Goal: Task Accomplishment & Management: Manage account settings

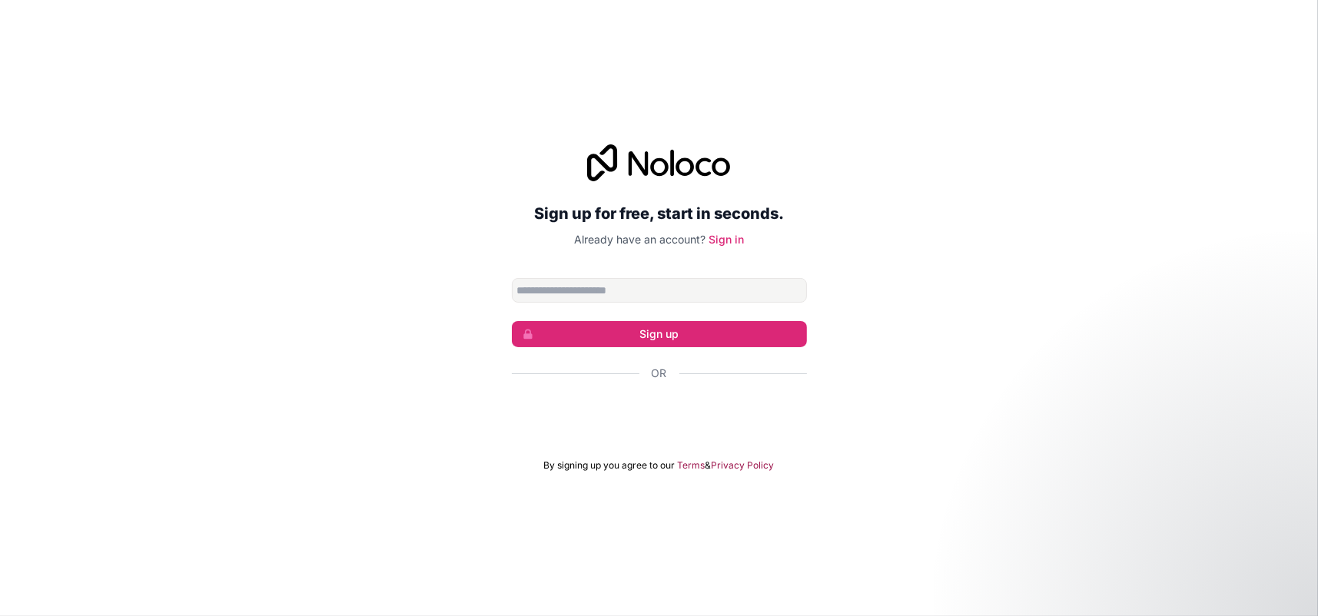
click at [526, 293] on input "Email address" at bounding box center [659, 290] width 295 height 25
type input "**********"
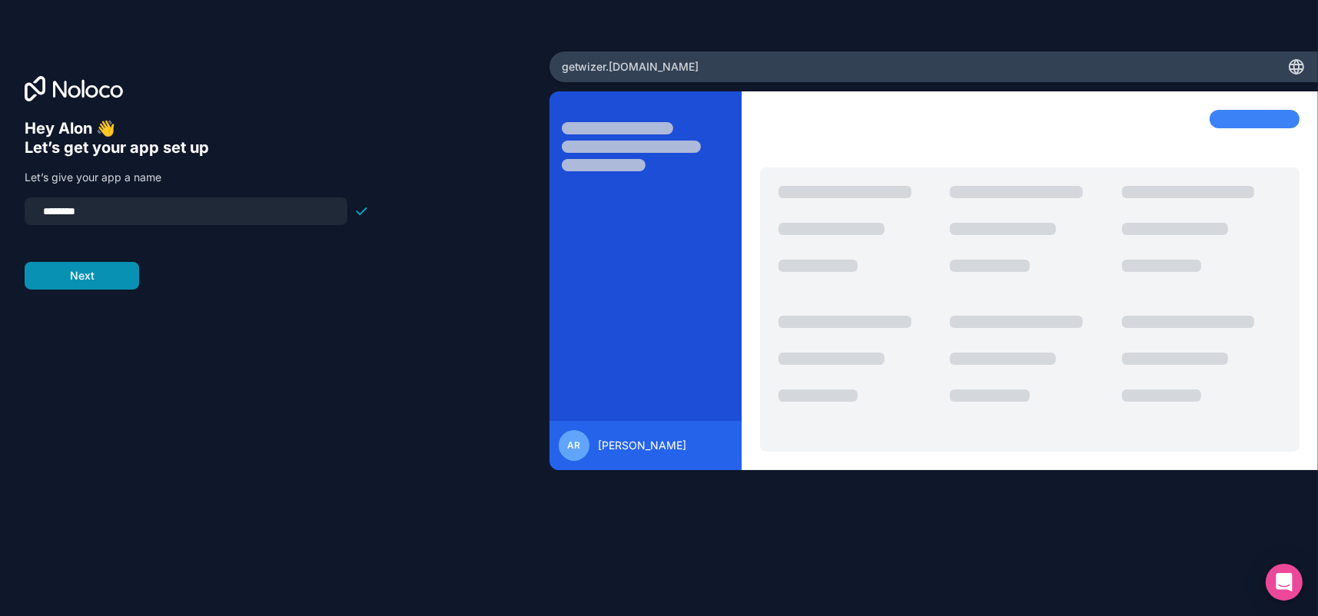
click at [103, 290] on button "Next" at bounding box center [82, 276] width 114 height 28
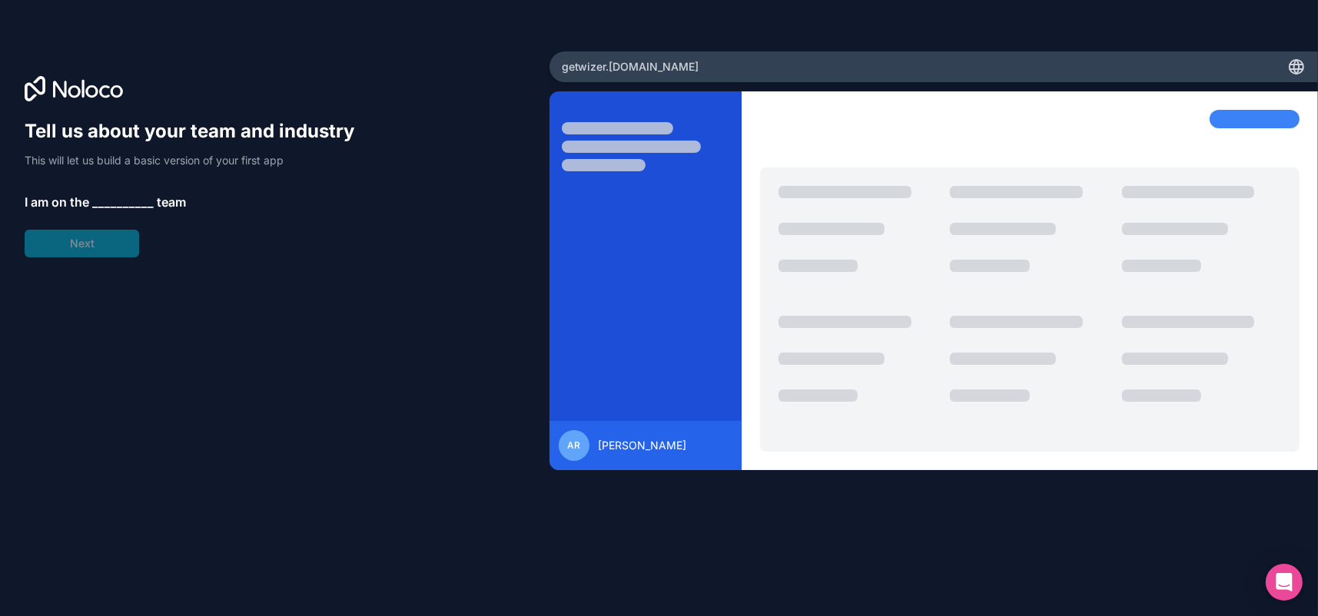
click at [151, 211] on span "__________" at bounding box center [122, 202] width 61 height 18
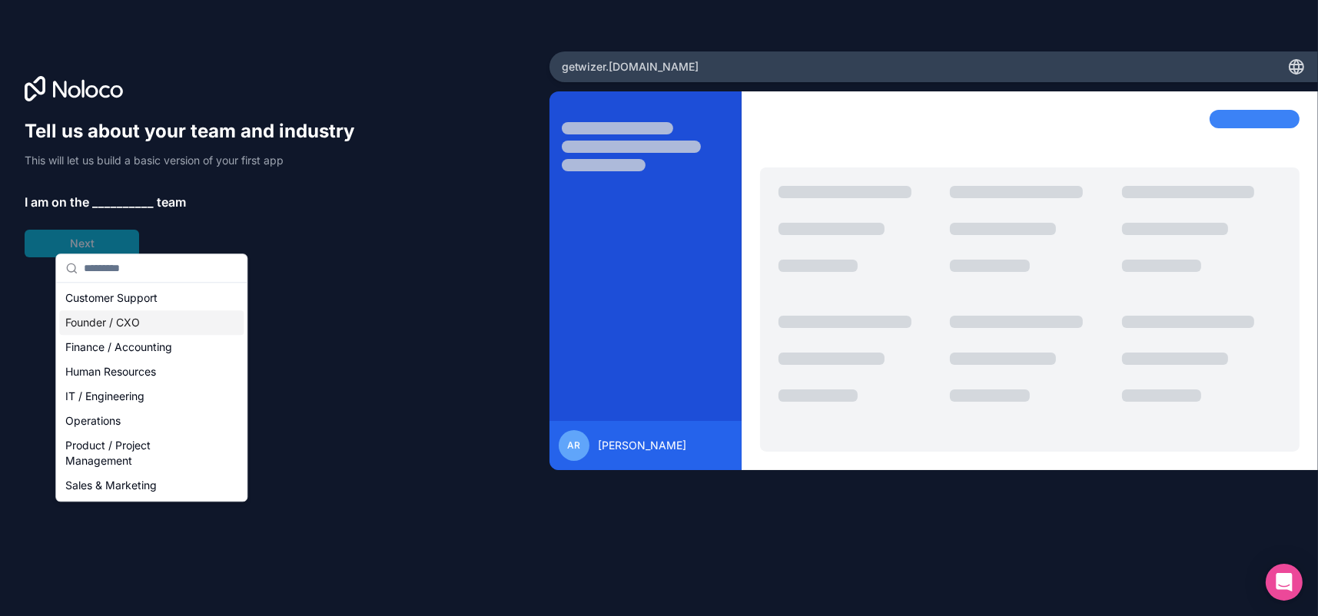
click at [155, 335] on div "Founder / CXO" at bounding box center [151, 322] width 184 height 25
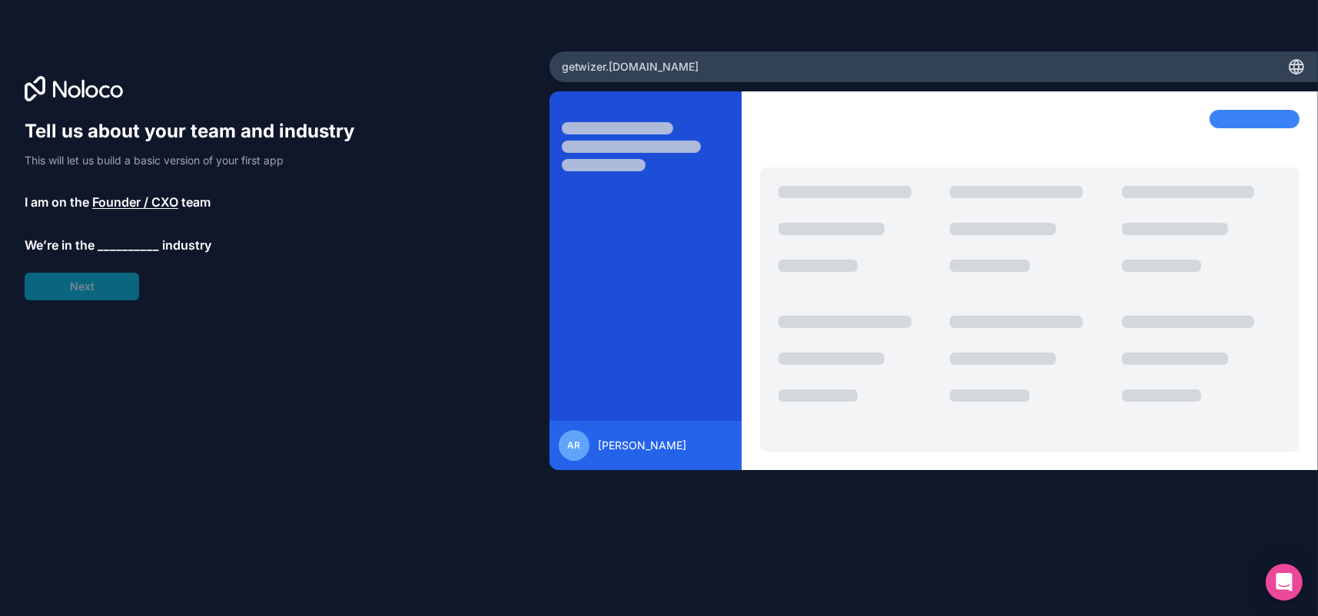
click at [148, 254] on span "__________" at bounding box center [128, 245] width 61 height 18
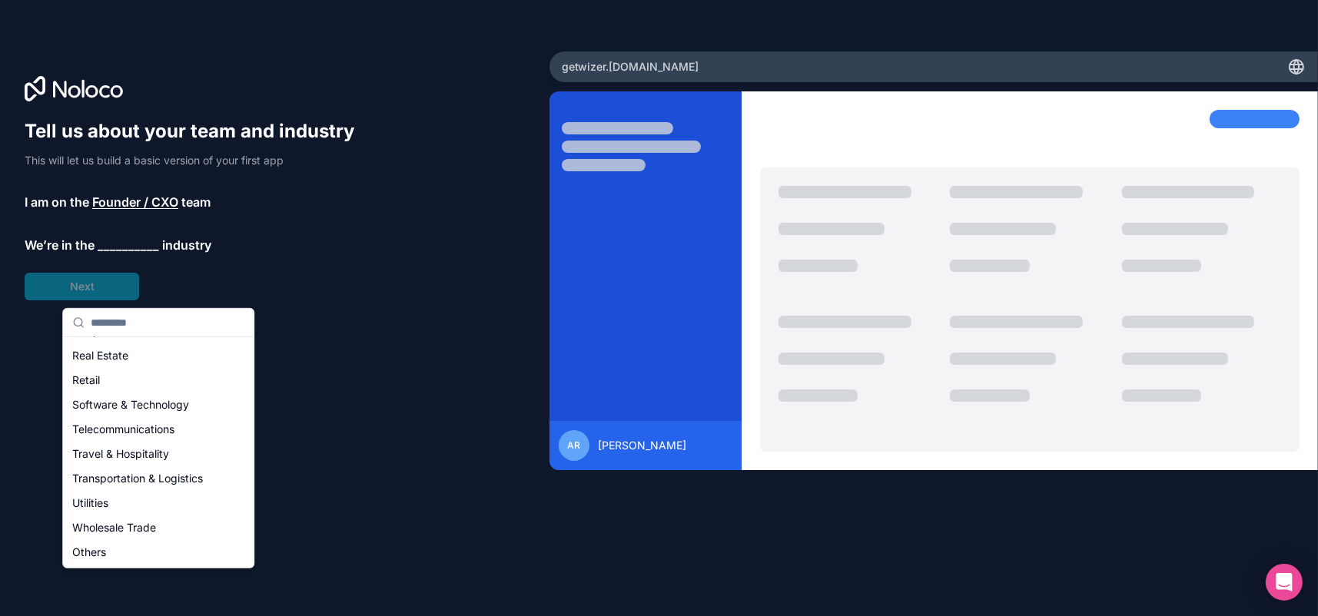
scroll to position [529, 0]
click at [102, 561] on div "Others" at bounding box center [158, 552] width 184 height 25
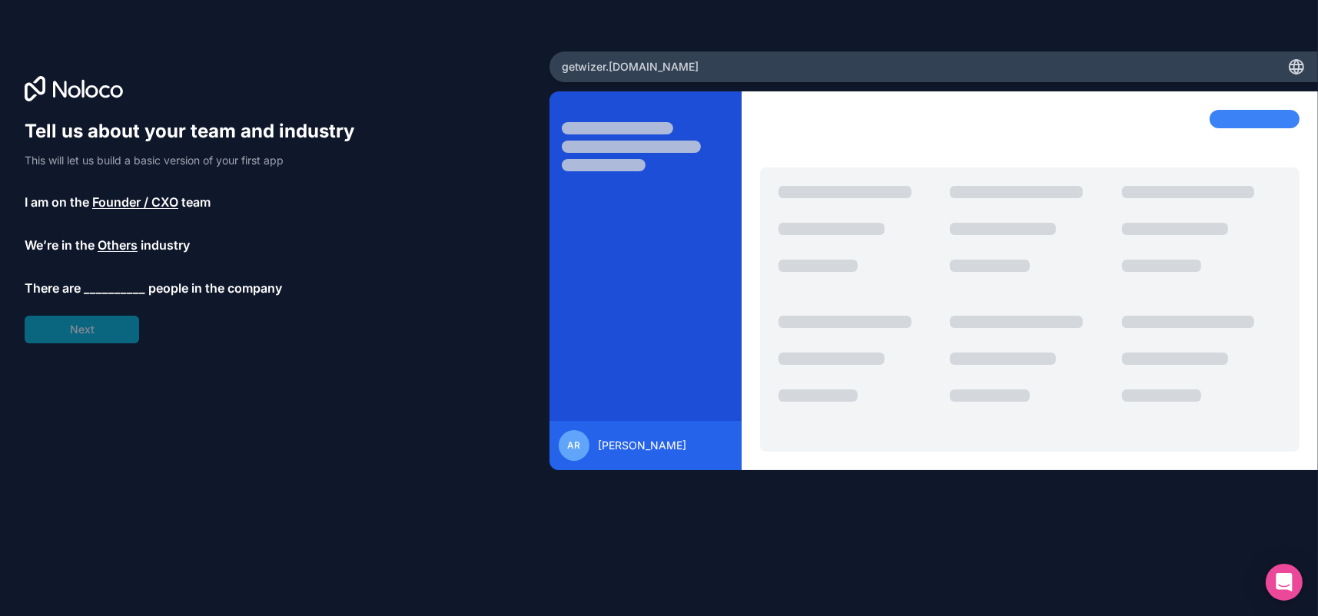
click at [144, 297] on span "__________" at bounding box center [114, 288] width 61 height 18
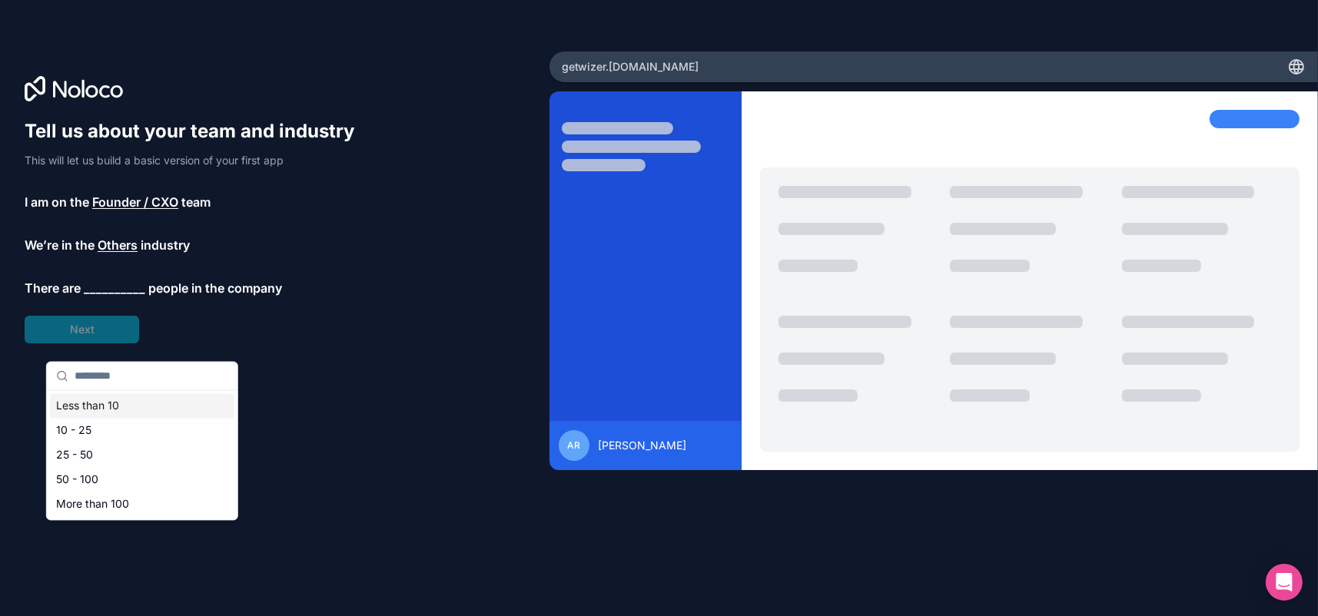
click at [124, 416] on div "Less than 10" at bounding box center [142, 406] width 184 height 25
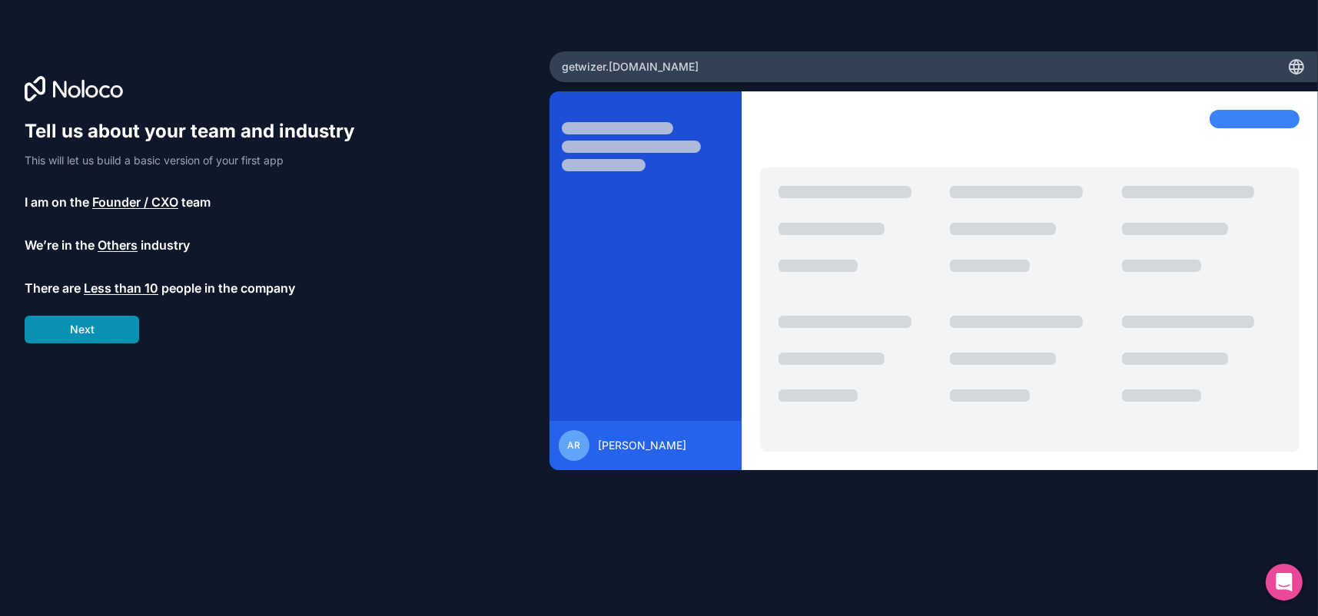
click at [113, 343] on button "Next" at bounding box center [82, 330] width 114 height 28
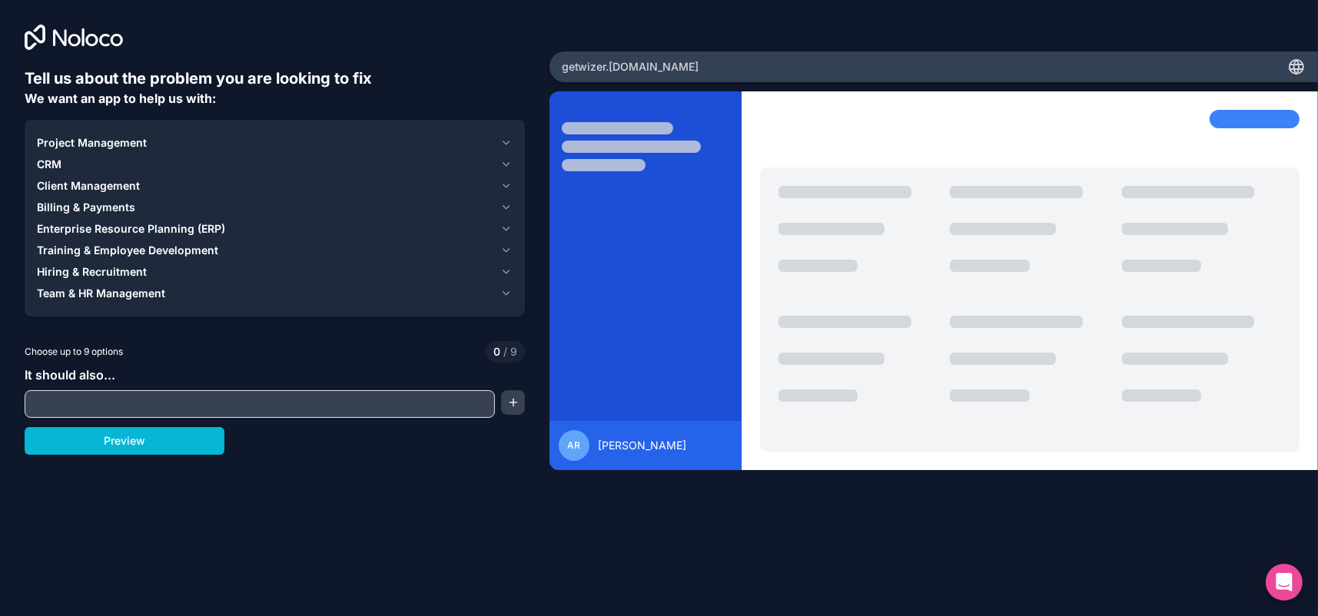
click at [500, 149] on icon "button" at bounding box center [506, 143] width 12 height 12
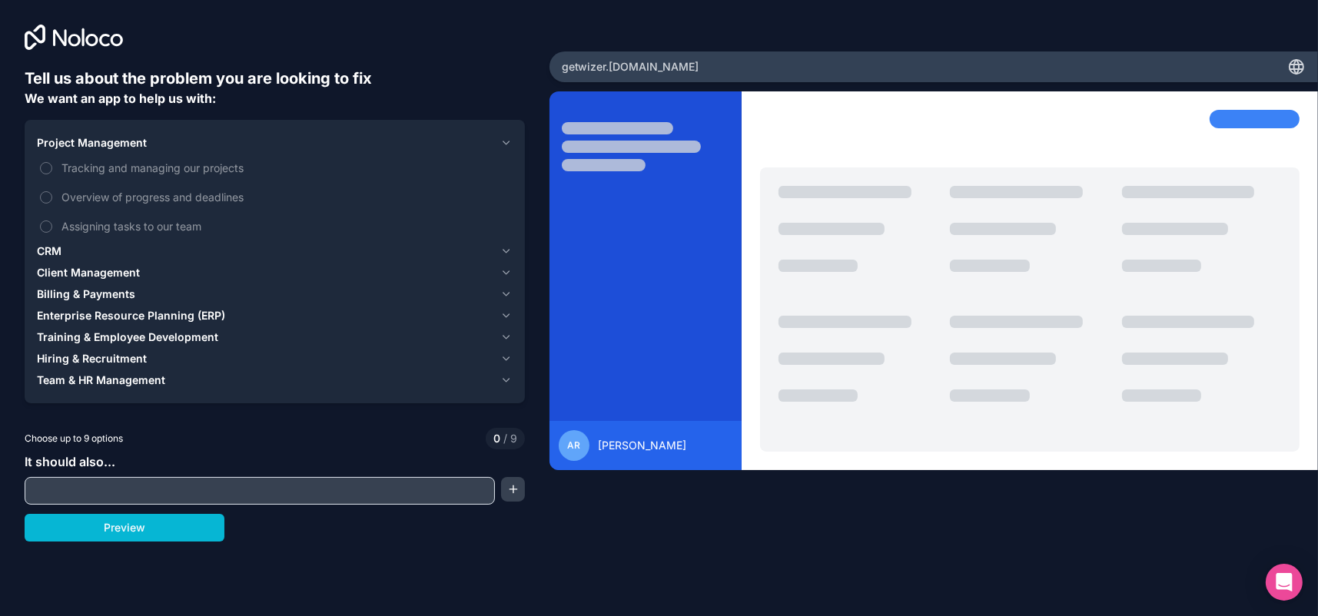
click at [500, 279] on icon "button" at bounding box center [506, 273] width 12 height 12
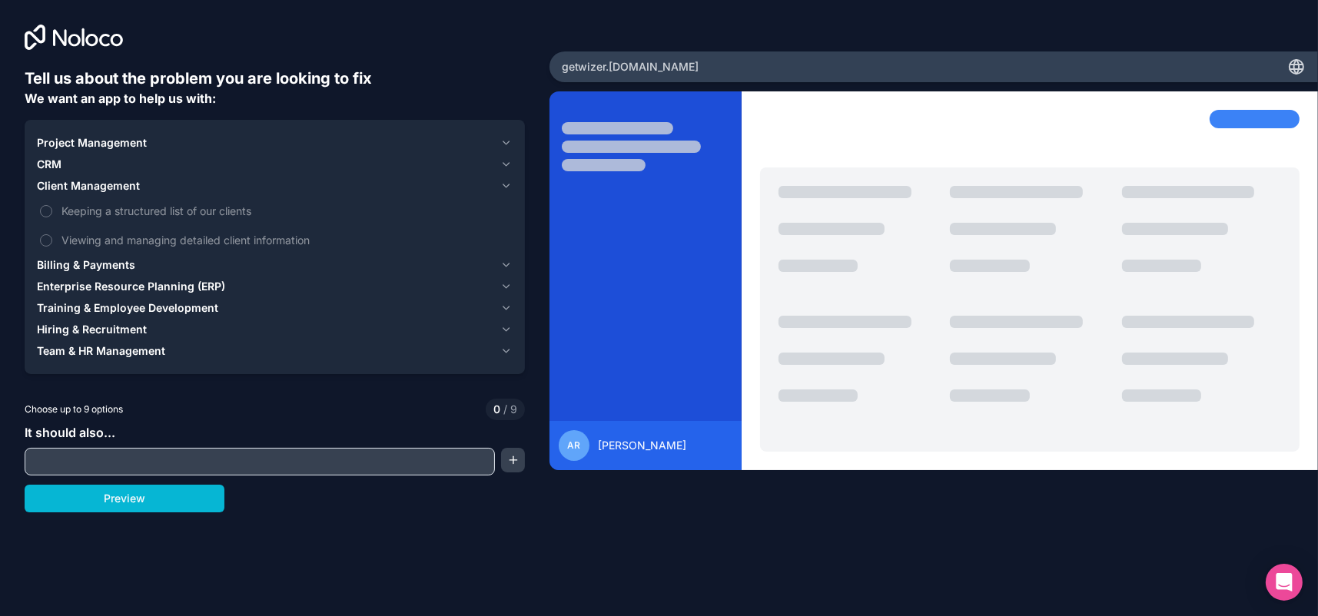
click at [503, 144] on icon "button" at bounding box center [506, 142] width 6 height 3
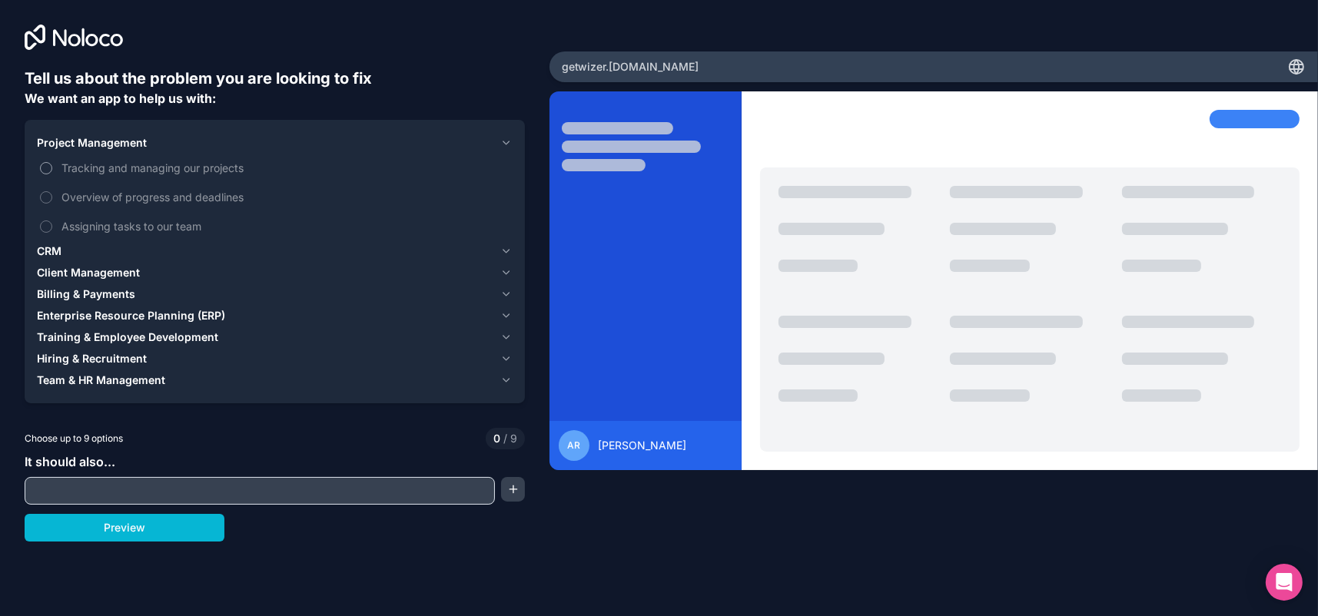
click at [52, 174] on button "Tracking and managing our projects" at bounding box center [46, 168] width 12 height 12
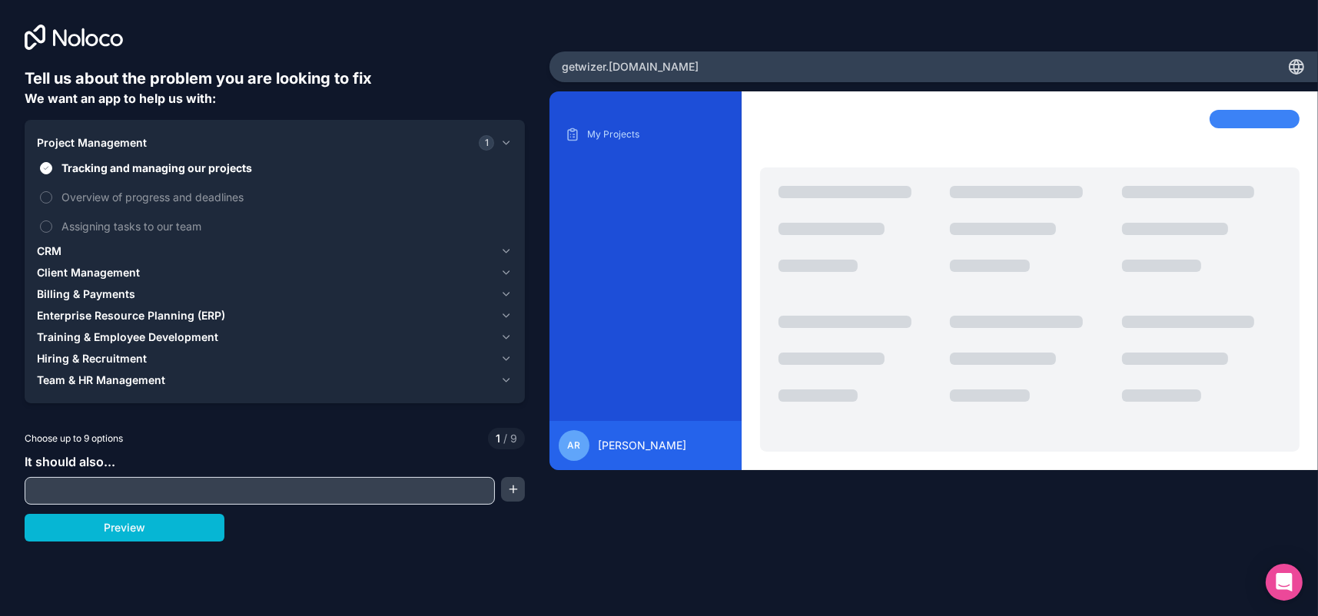
scroll to position [14, 0]
click at [500, 257] on icon "button" at bounding box center [506, 251] width 12 height 12
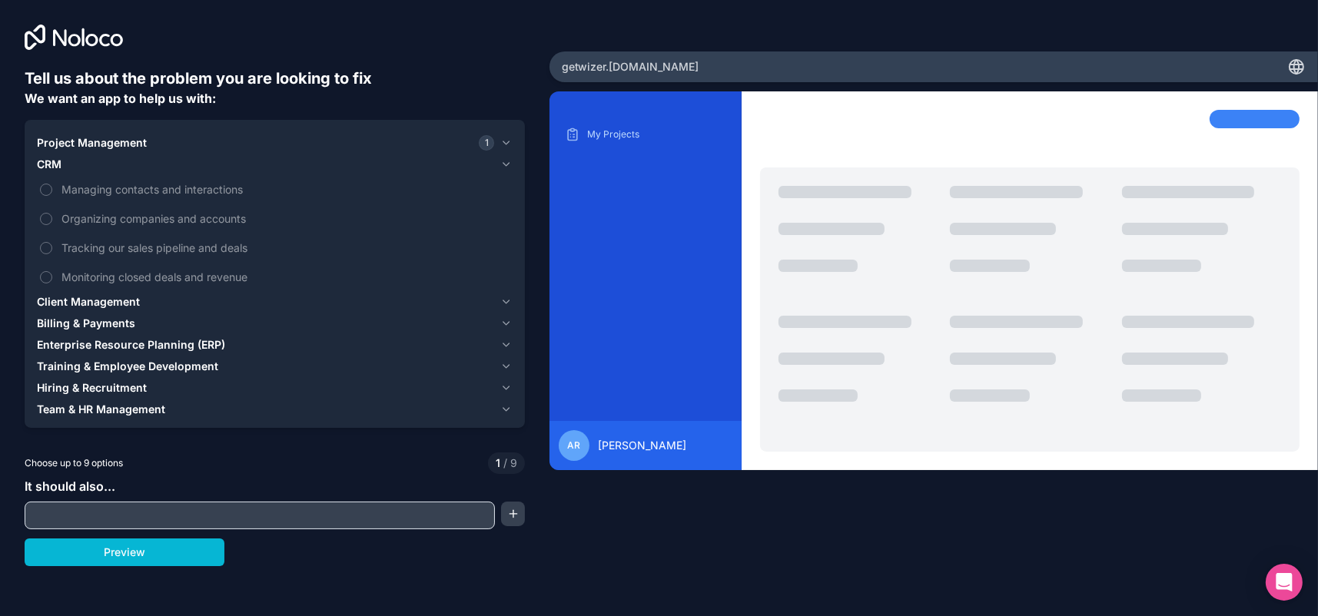
click at [500, 308] on icon "button" at bounding box center [506, 302] width 12 height 12
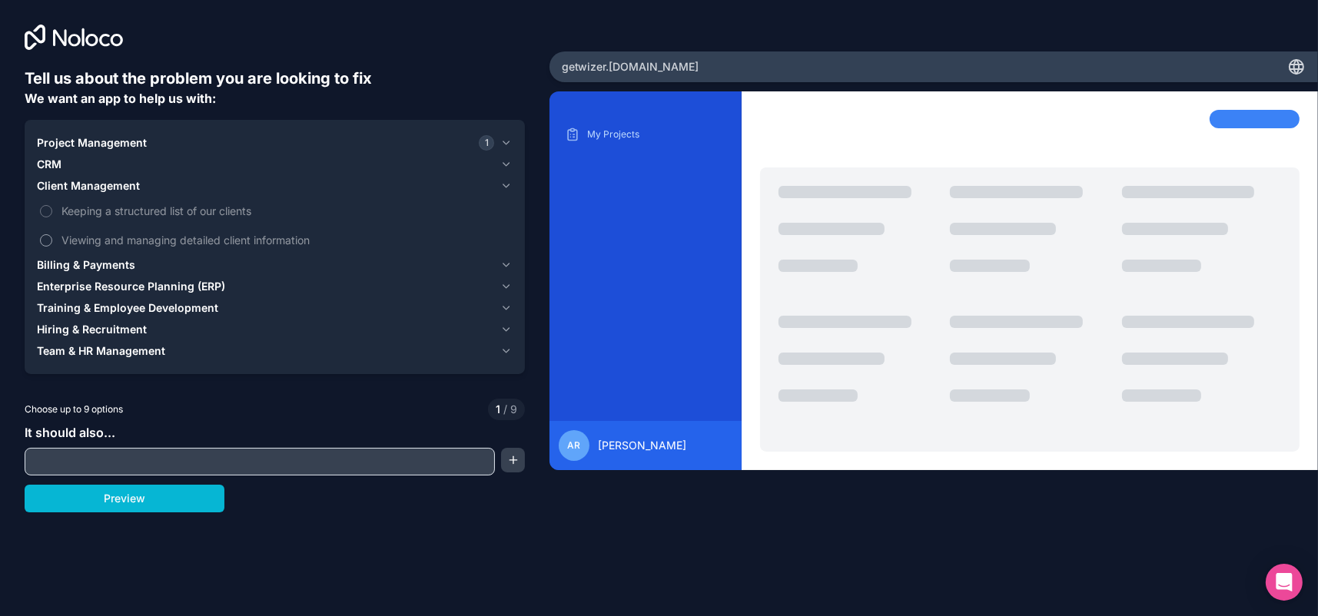
click at [52, 247] on button "Viewing and managing detailed client information" at bounding box center [46, 240] width 12 height 12
click at [500, 293] on icon "button" at bounding box center [506, 286] width 12 height 12
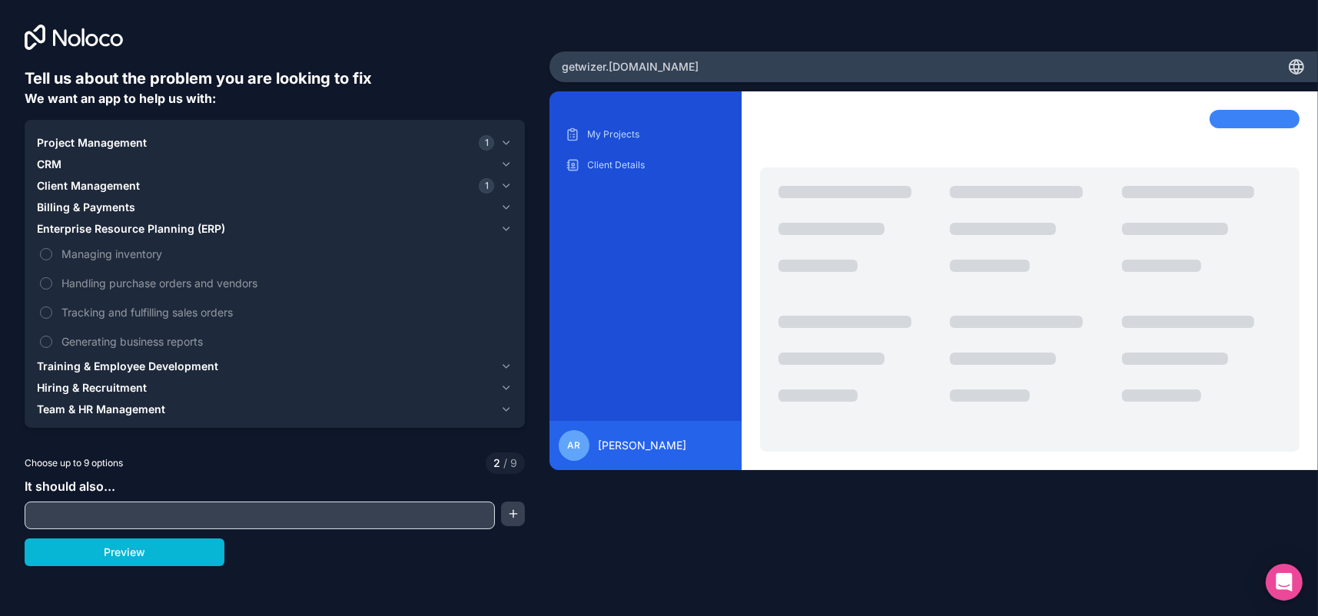
click at [500, 235] on icon "button" at bounding box center [506, 229] width 12 height 12
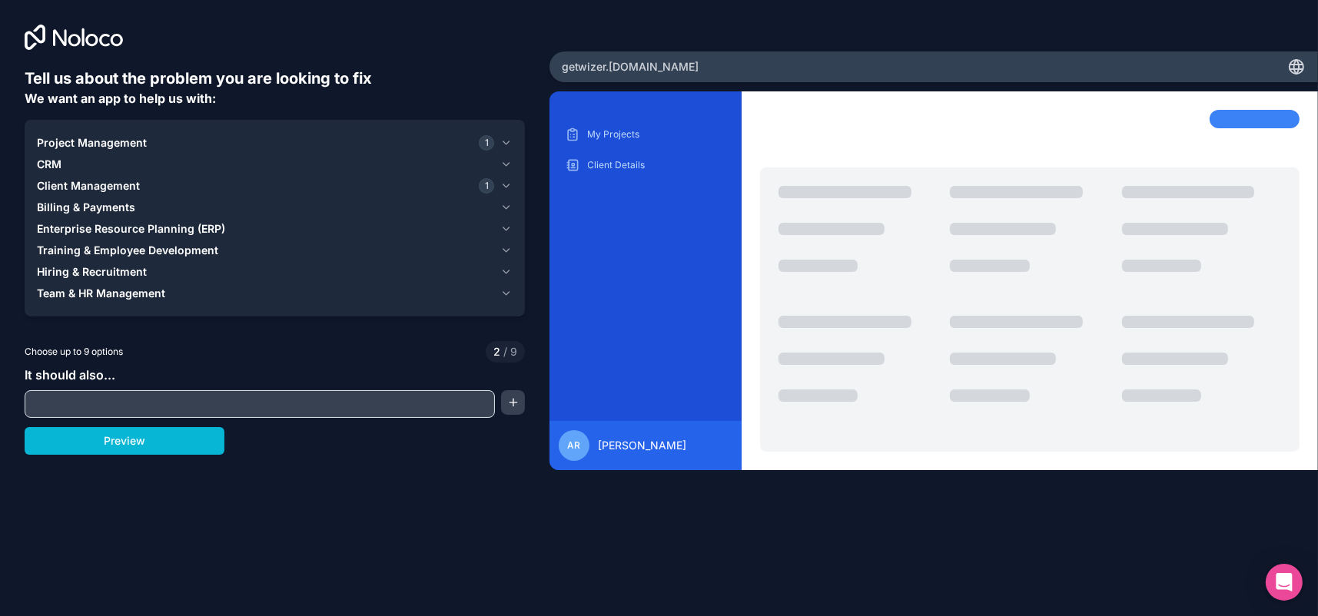
scroll to position [0, 0]
click at [160, 301] on span "Team & HR Management" at bounding box center [101, 293] width 128 height 15
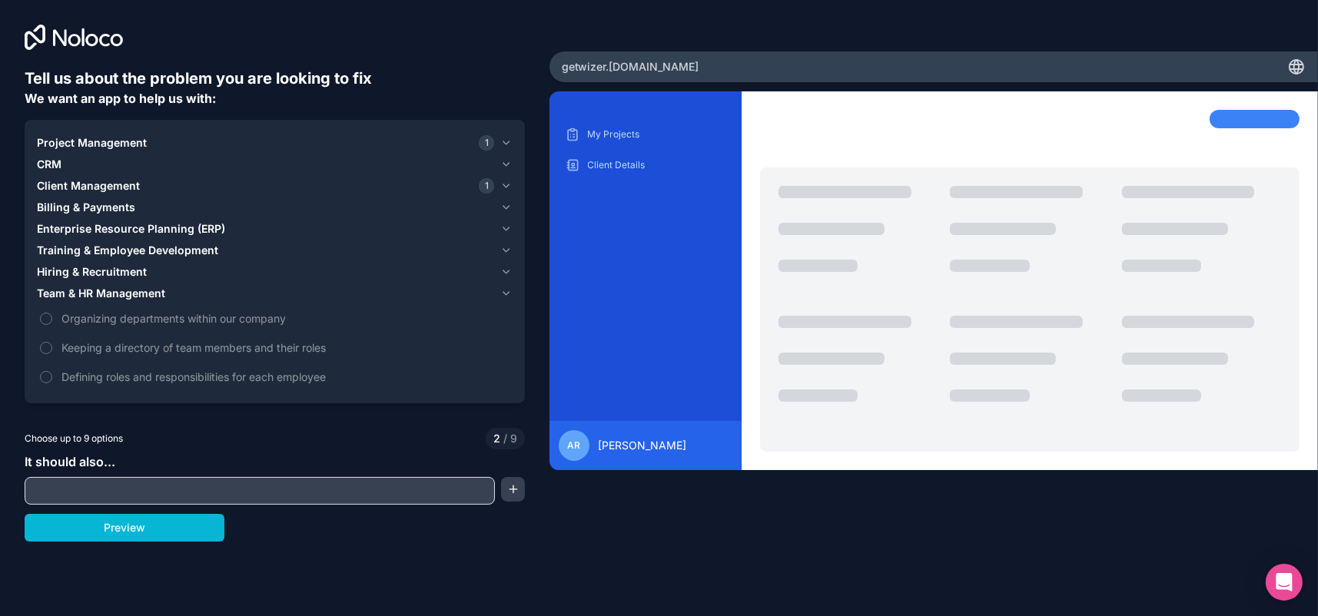
click at [500, 278] on icon "button" at bounding box center [506, 272] width 12 height 12
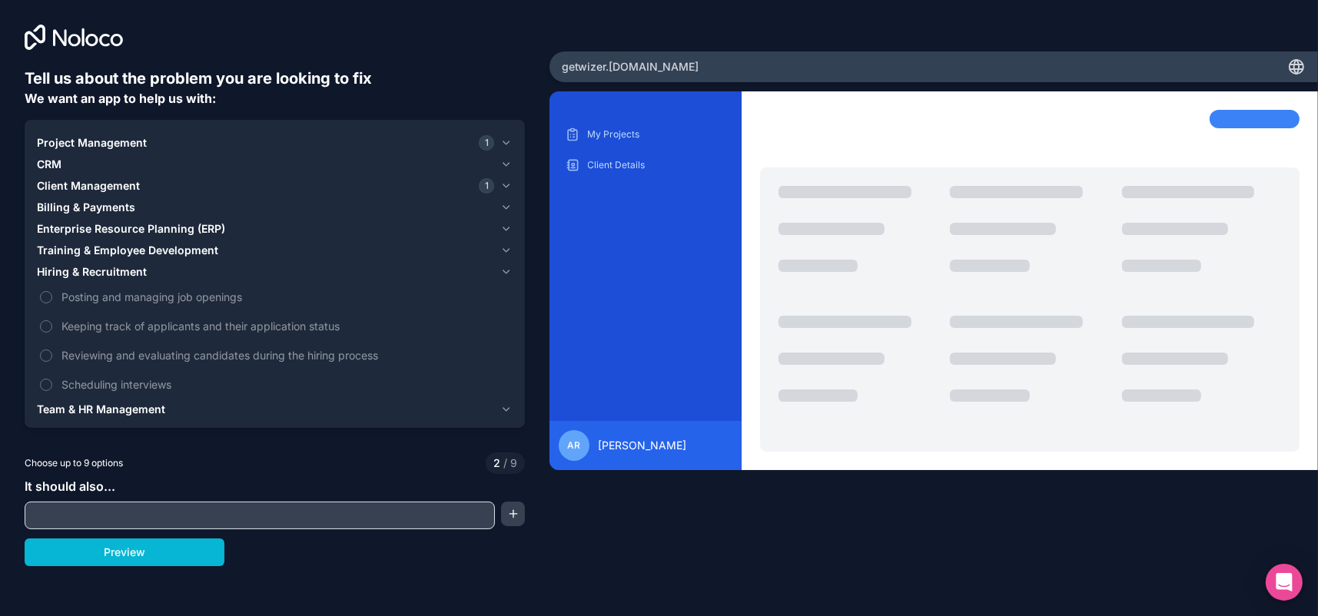
scroll to position [14, 0]
click at [500, 278] on icon "button" at bounding box center [506, 272] width 12 height 12
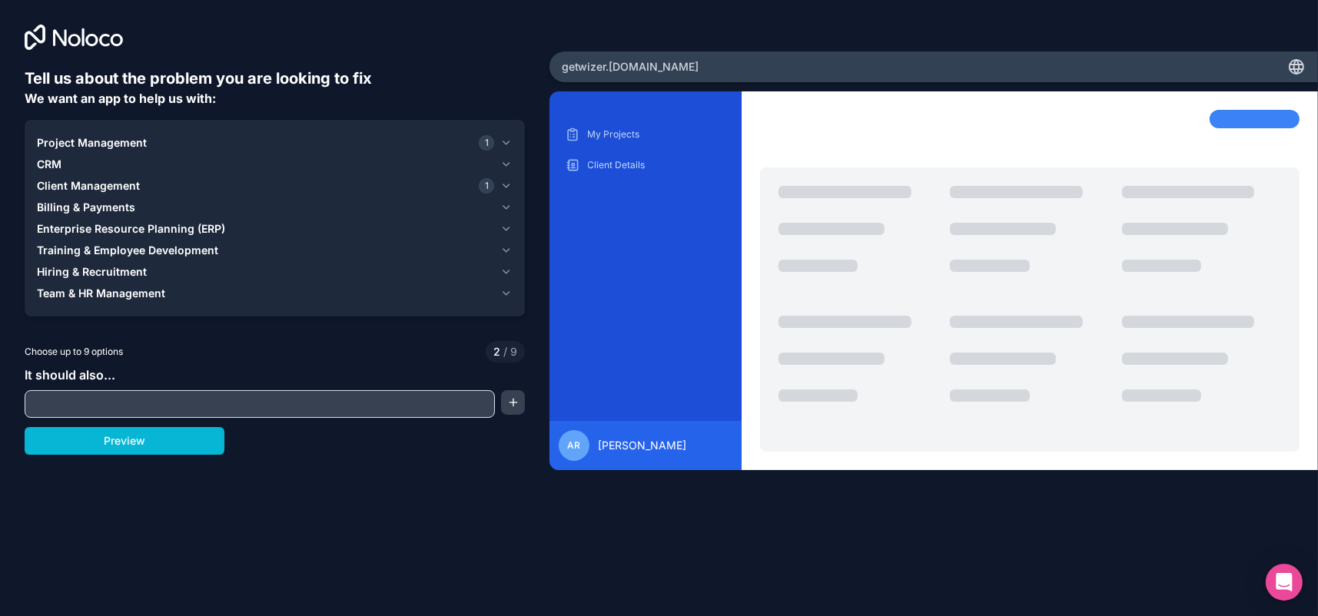
scroll to position [0, 0]
click at [500, 192] on icon "button" at bounding box center [506, 186] width 12 height 12
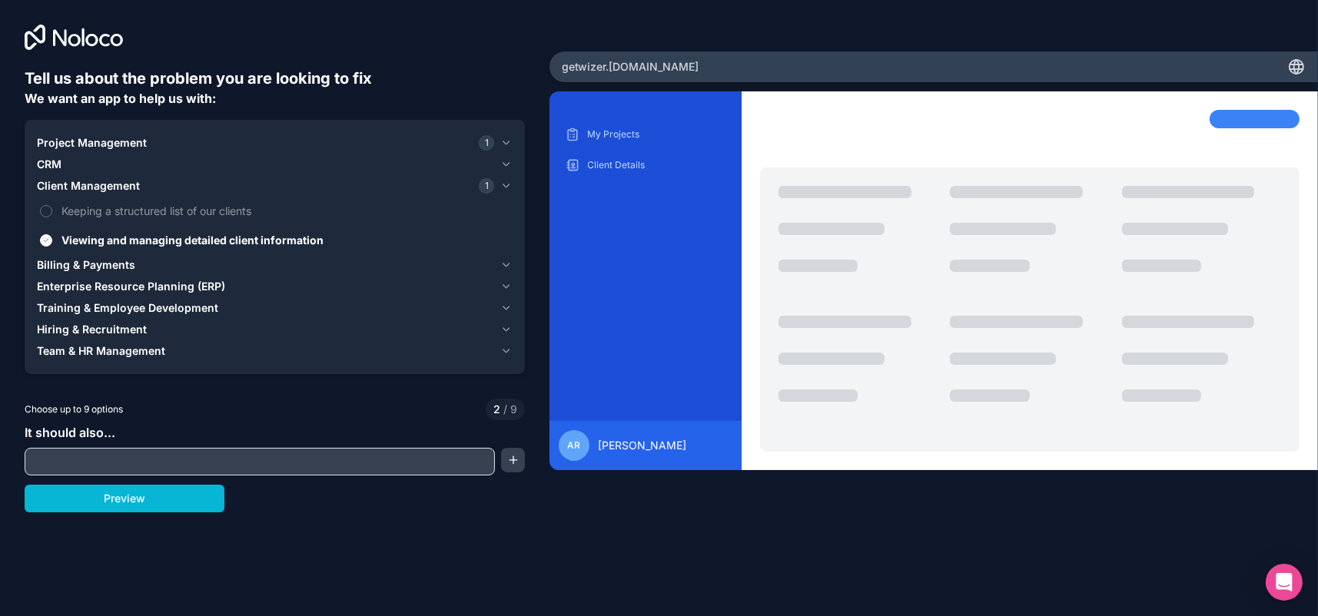
scroll to position [14, 0]
click at [177, 472] on input "text" at bounding box center [259, 462] width 462 height 22
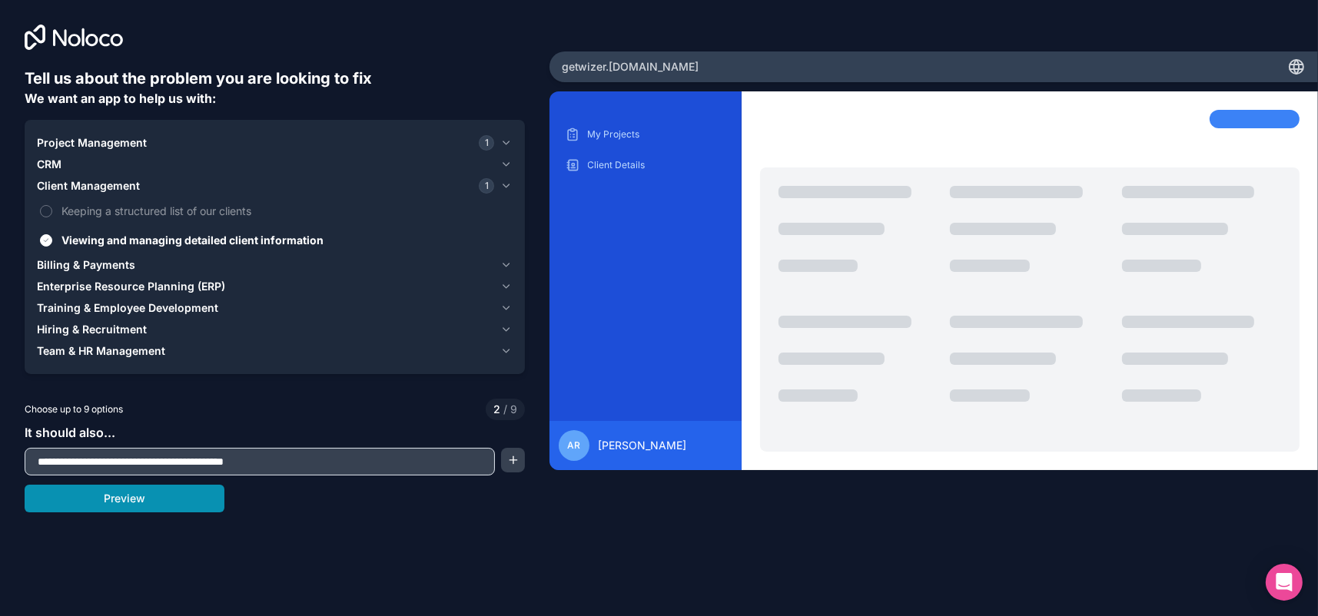
type input "**********"
click at [124, 512] on button "Preview" at bounding box center [125, 499] width 200 height 28
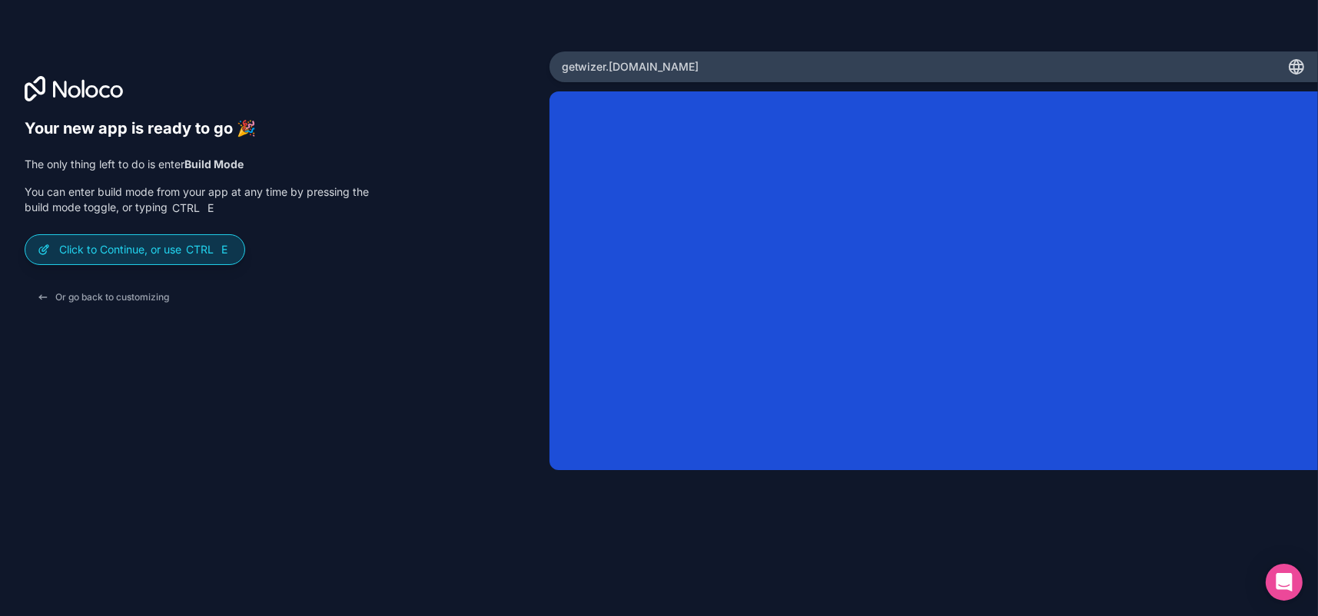
click at [197, 264] on div "Click to Continue, or use Ctrl E" at bounding box center [134, 249] width 219 height 29
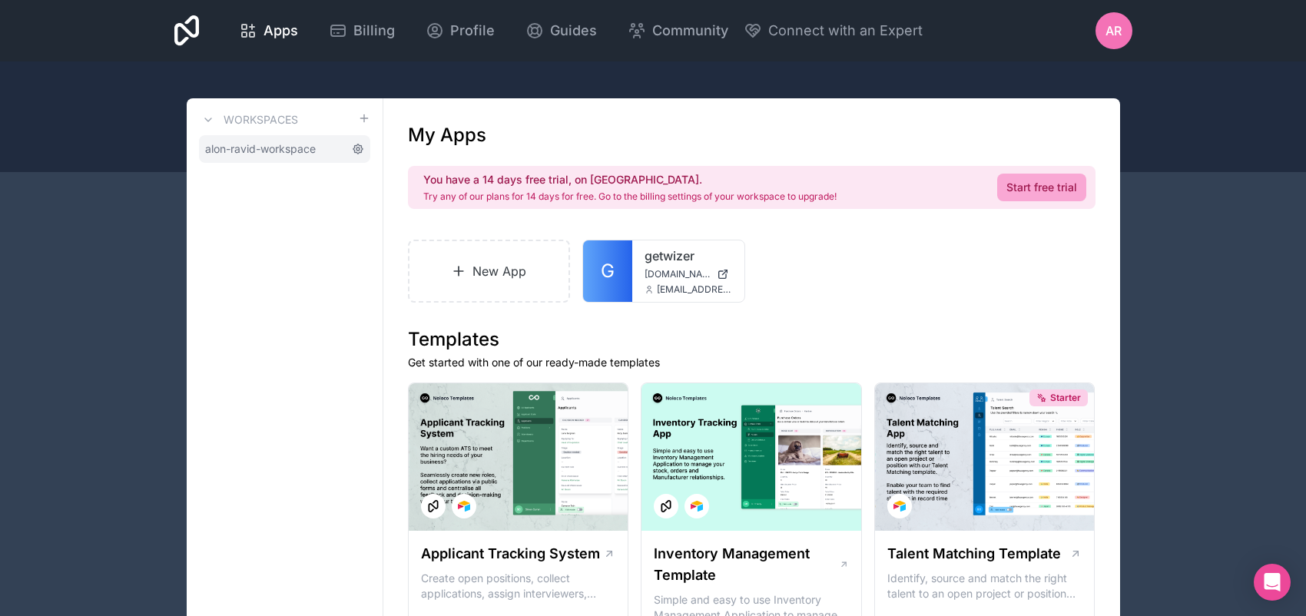
click at [360, 151] on icon at bounding box center [357, 149] width 3 height 3
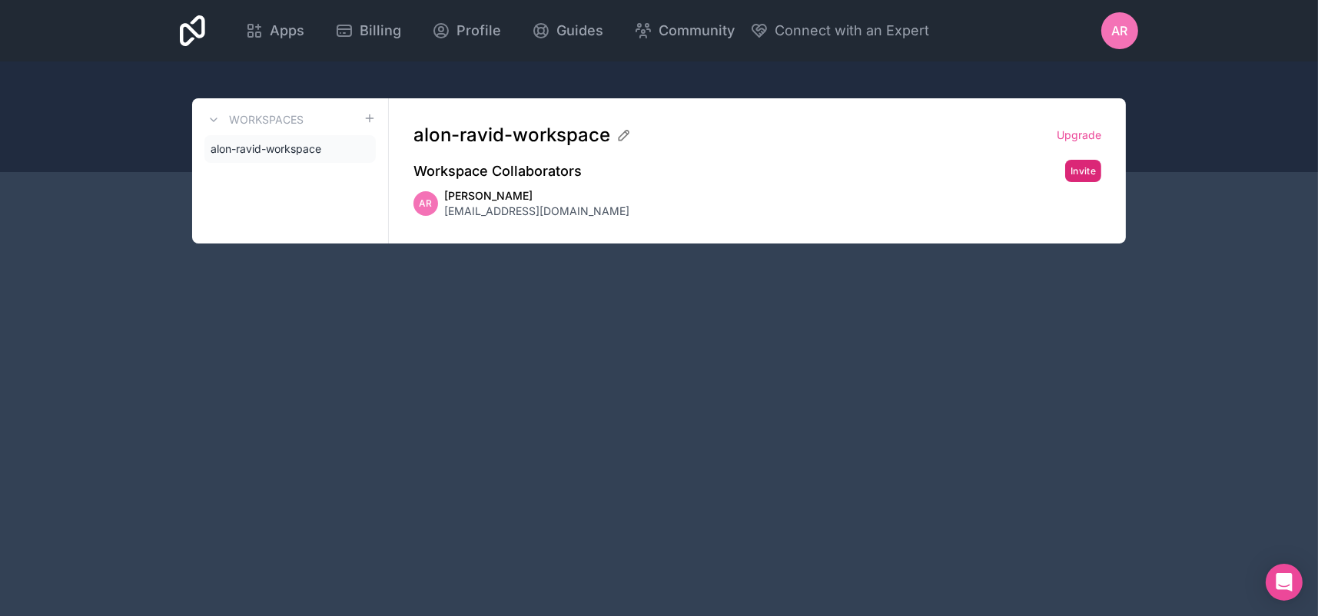
click at [1065, 182] on button "Invite" at bounding box center [1083, 171] width 36 height 22
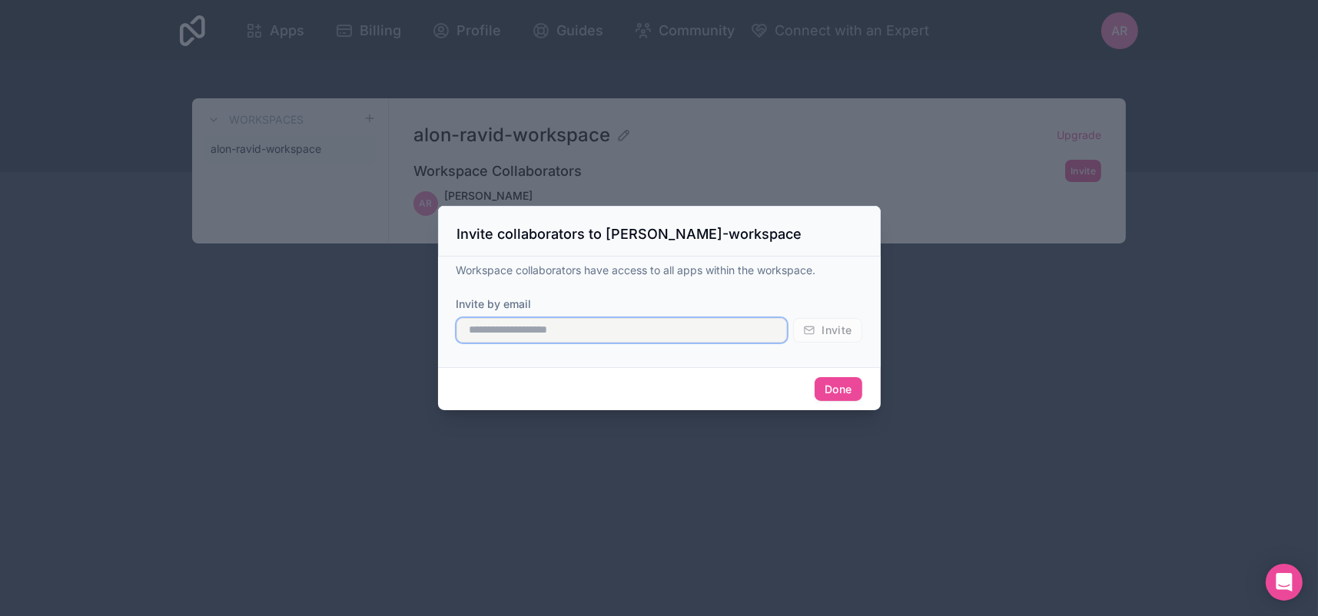
click at [482, 336] on input "text" at bounding box center [621, 330] width 331 height 25
paste input "**********"
type input "**********"
click at [861, 402] on button "Done" at bounding box center [837, 389] width 47 height 25
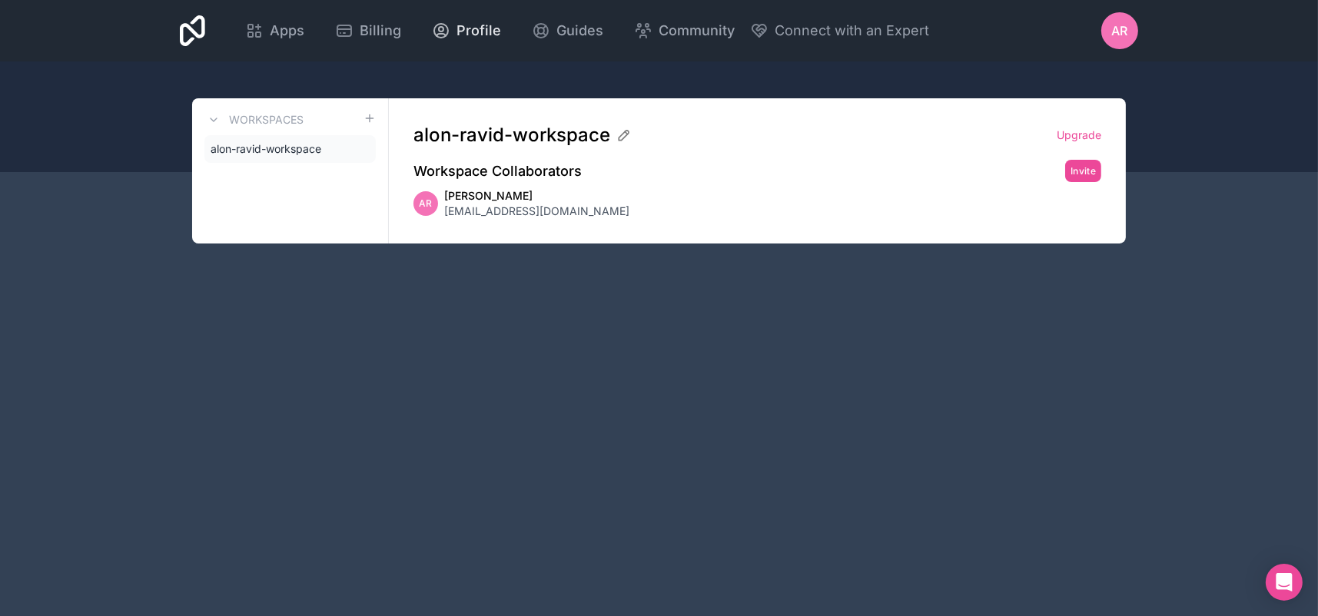
click at [501, 41] on span "Profile" at bounding box center [478, 31] width 45 height 22
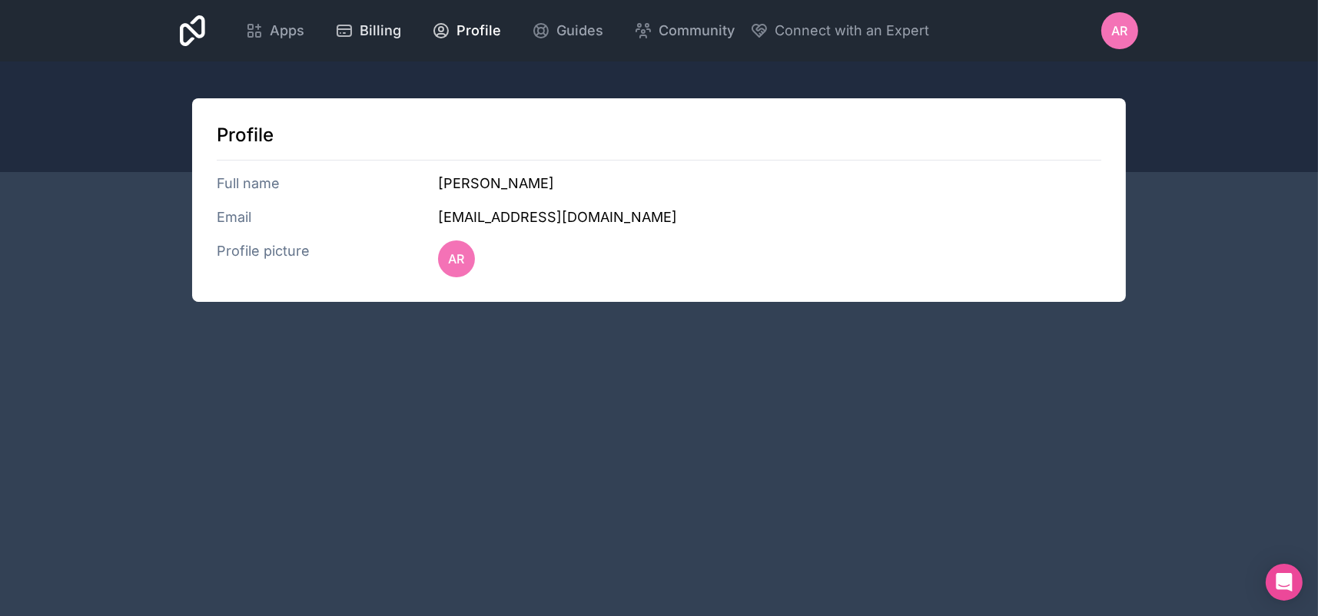
click at [401, 41] on span "Billing" at bounding box center [380, 31] width 41 height 22
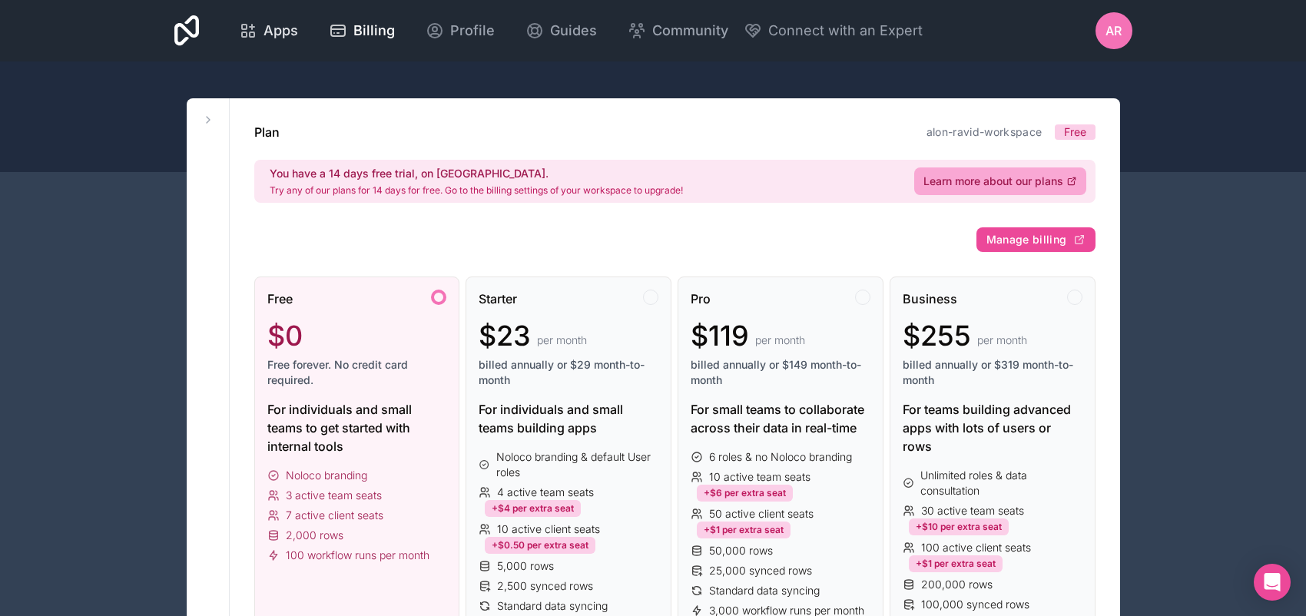
click at [298, 41] on span "Apps" at bounding box center [281, 31] width 35 height 22
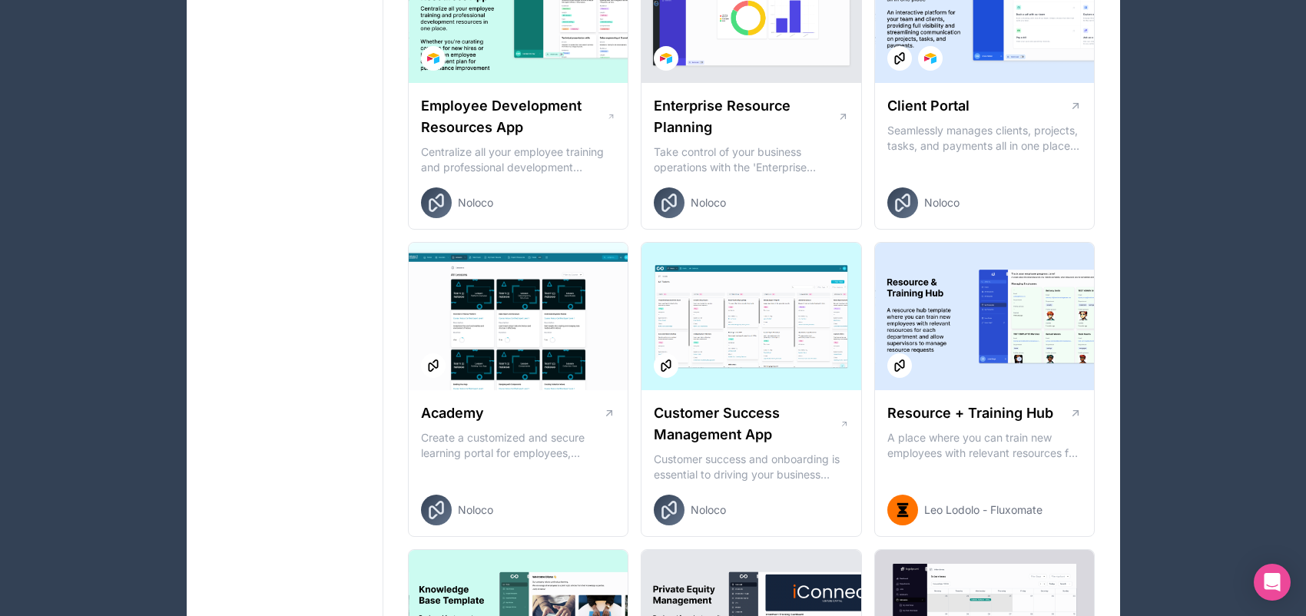
scroll to position [1383, 0]
